Goal: Information Seeking & Learning: Learn about a topic

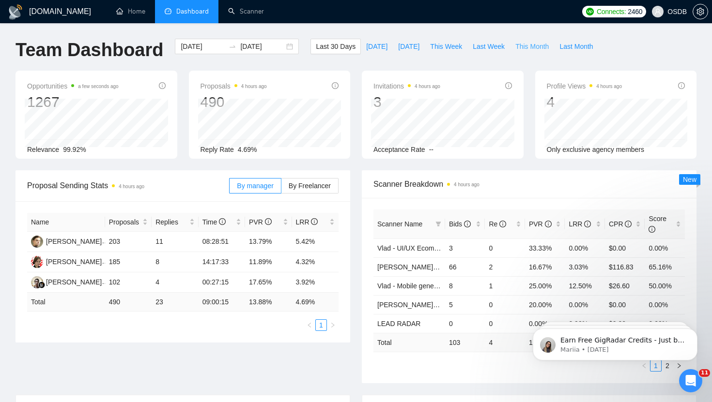
click at [540, 48] on span "This Month" at bounding box center [531, 46] width 33 height 11
type input "[DATE]"
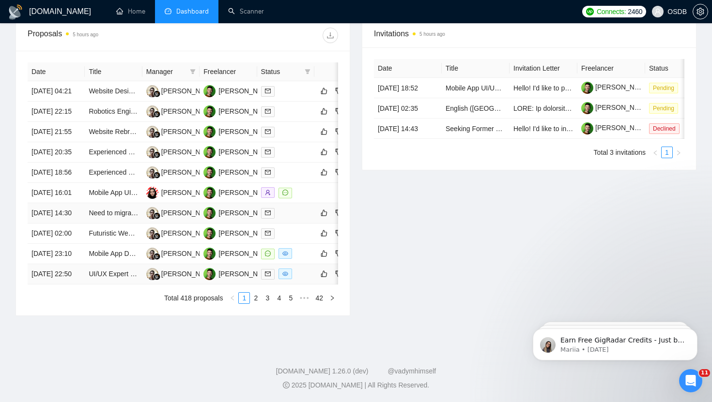
scroll to position [413, 0]
click at [299, 280] on div at bounding box center [285, 274] width 49 height 11
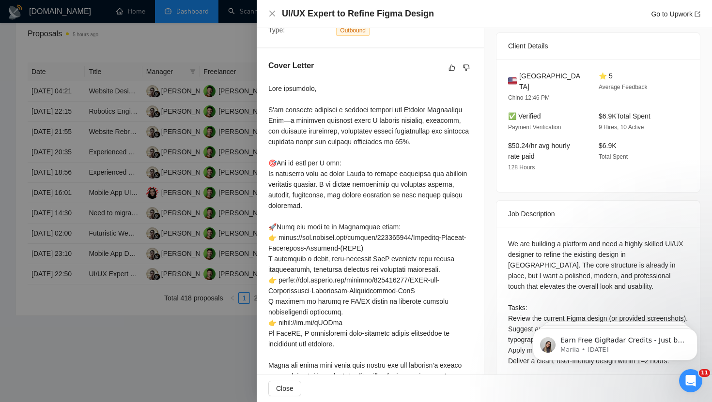
scroll to position [234, 0]
click at [270, 15] on icon "close" at bounding box center [272, 14] width 8 height 8
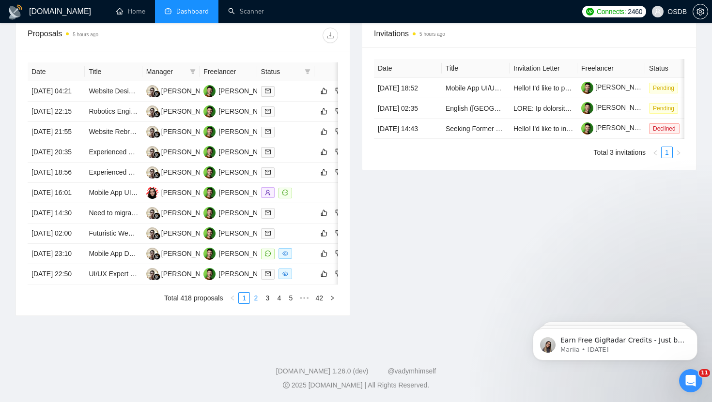
click at [257, 304] on link "2" at bounding box center [255, 298] width 11 height 11
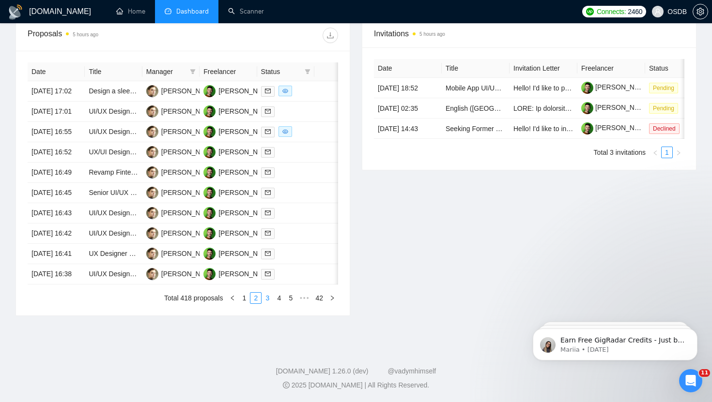
click at [267, 304] on link "3" at bounding box center [267, 298] width 11 height 11
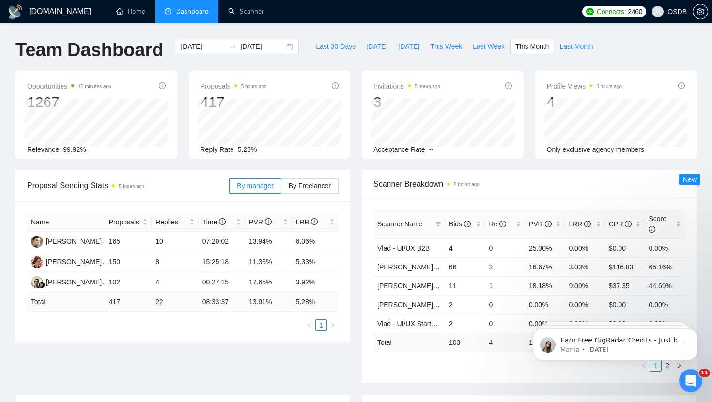
click at [705, 21] on div at bounding box center [699, 11] width 15 height 23
click at [698, 8] on icon "setting" at bounding box center [700, 12] width 8 height 8
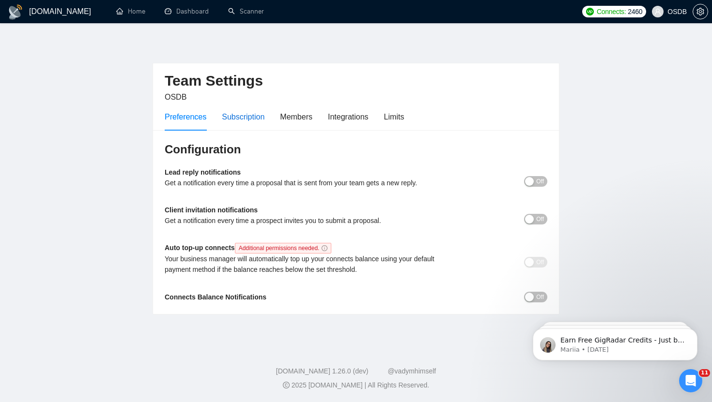
click at [247, 116] on div "Subscription" at bounding box center [243, 117] width 43 height 12
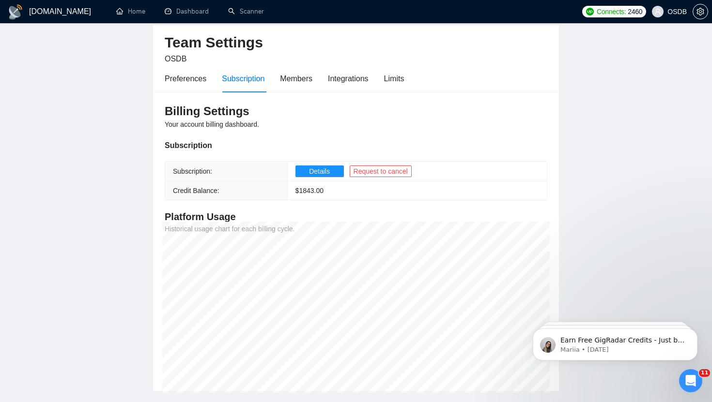
scroll to position [41, 0]
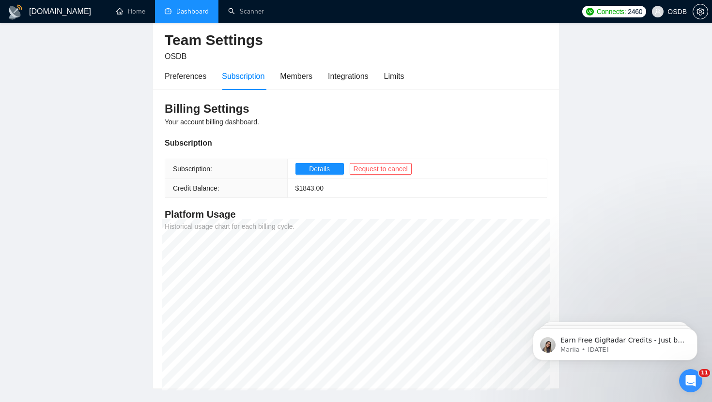
click at [197, 13] on link "Dashboard" at bounding box center [187, 11] width 44 height 8
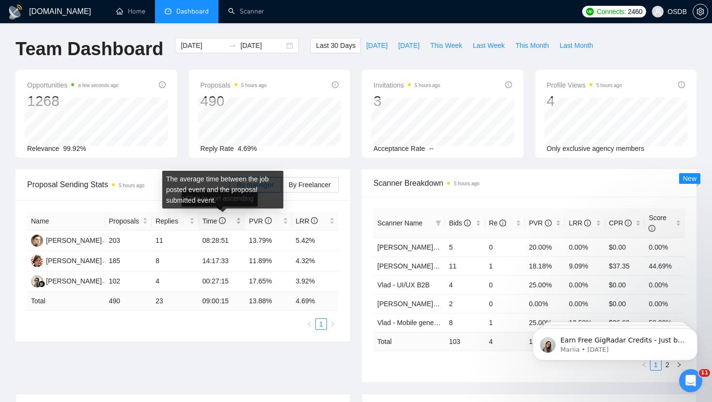
scroll to position [0, 0]
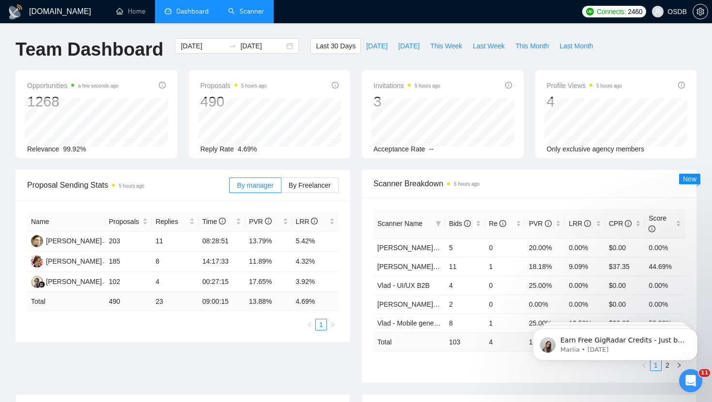
click at [251, 15] on link "Scanner" at bounding box center [246, 11] width 36 height 8
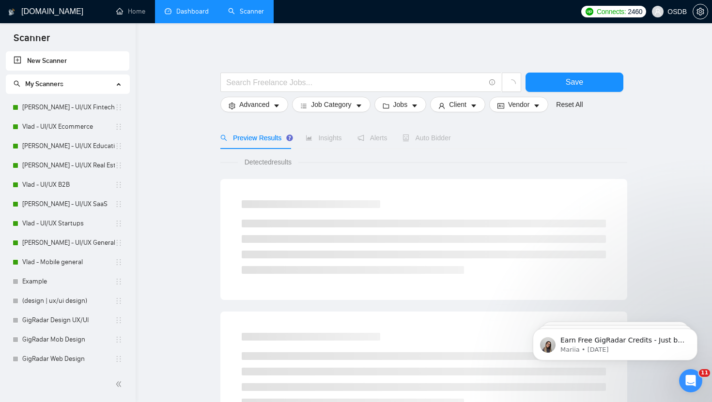
click at [188, 12] on link "Dashboard" at bounding box center [187, 11] width 44 height 8
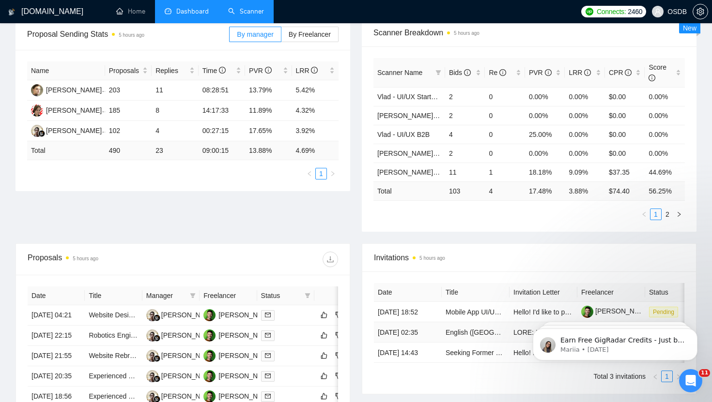
scroll to position [148, 0]
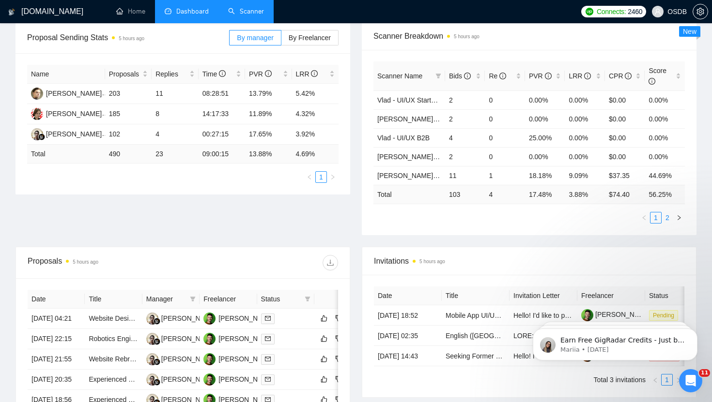
click at [665, 218] on link "2" at bounding box center [667, 218] width 11 height 11
click at [499, 117] on td "1" at bounding box center [505, 118] width 40 height 19
